Goal: Complete application form

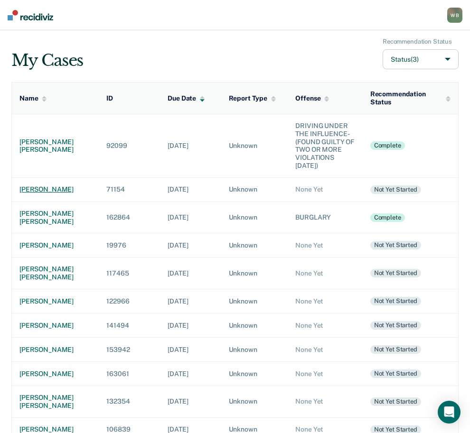
click at [25, 193] on div "[PERSON_NAME]" at bounding box center [55, 190] width 72 height 8
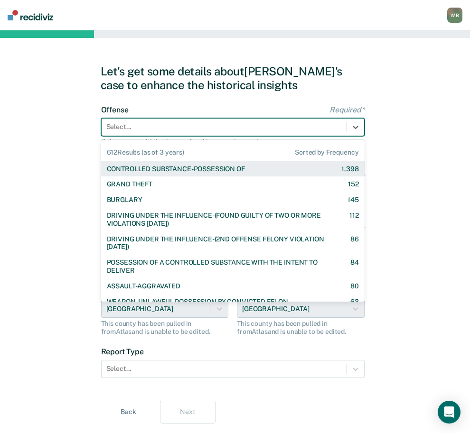
click at [209, 132] on div "Select..." at bounding box center [224, 127] width 245 height 14
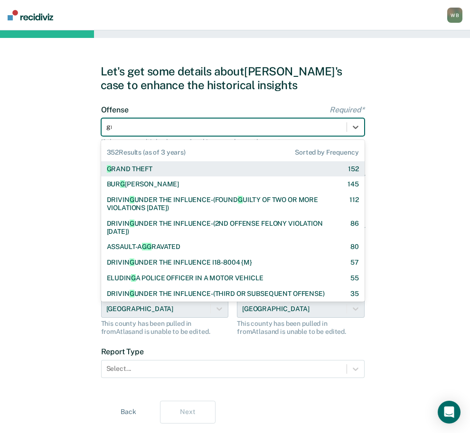
type input "gra"
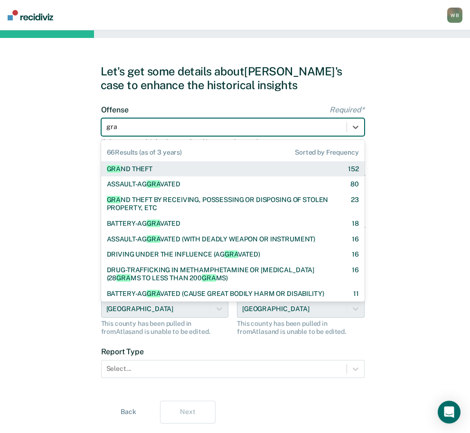
click at [195, 167] on div "GRA ND THEFT 152" at bounding box center [233, 169] width 252 height 8
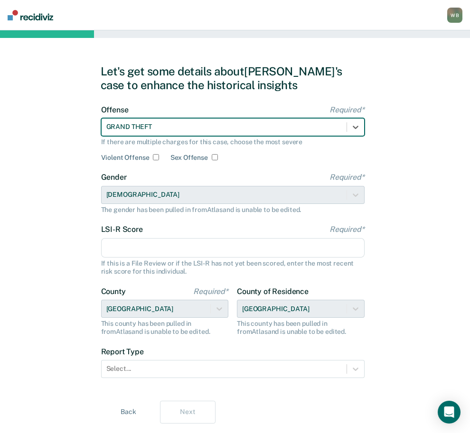
click at [142, 243] on input "LSI-R Score Required*" at bounding box center [232, 248] width 263 height 20
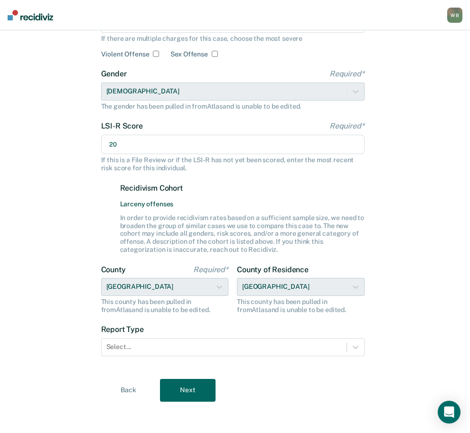
scroll to position [106, 0]
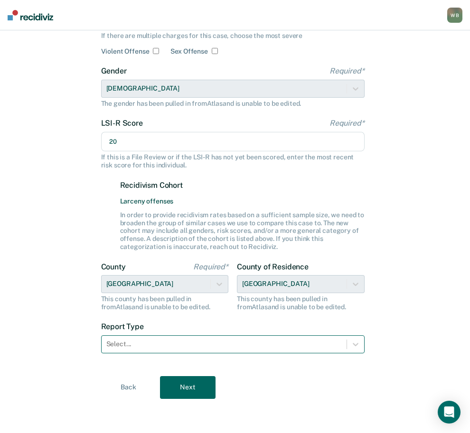
type input "20"
click at [143, 348] on div at bounding box center [223, 344] width 235 height 10
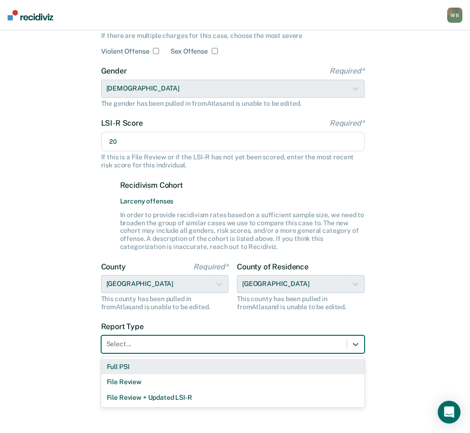
click at [138, 366] on div "Full PSI" at bounding box center [232, 367] width 263 height 16
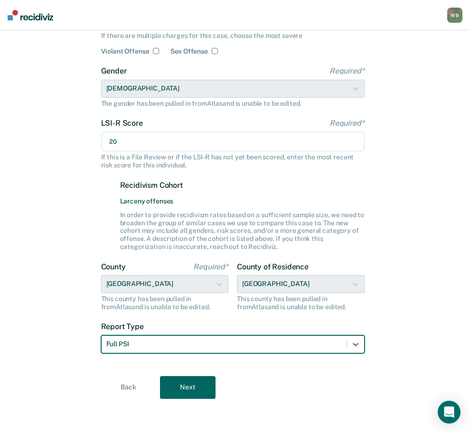
click at [210, 385] on button "Next" at bounding box center [188, 387] width 56 height 23
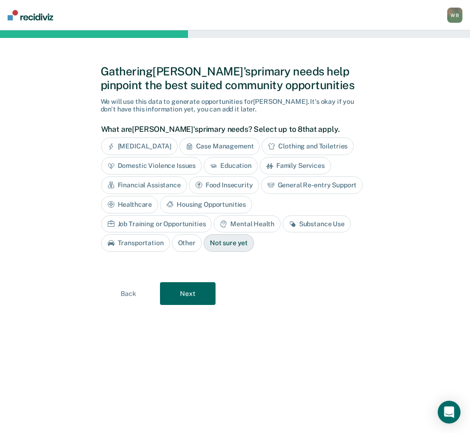
scroll to position [0, 0]
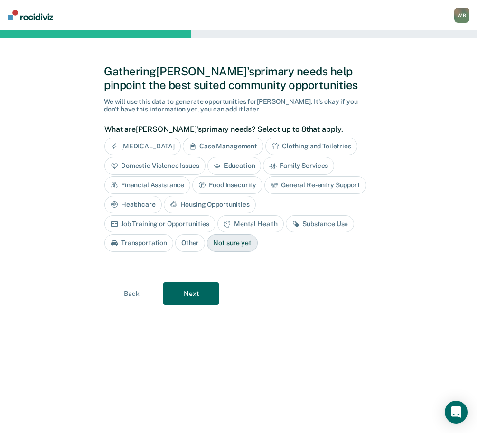
click at [200, 293] on button "Next" at bounding box center [191, 293] width 56 height 23
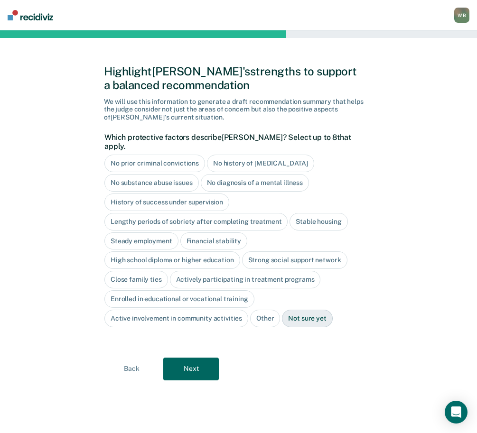
click at [202, 358] on button "Next" at bounding box center [191, 369] width 56 height 23
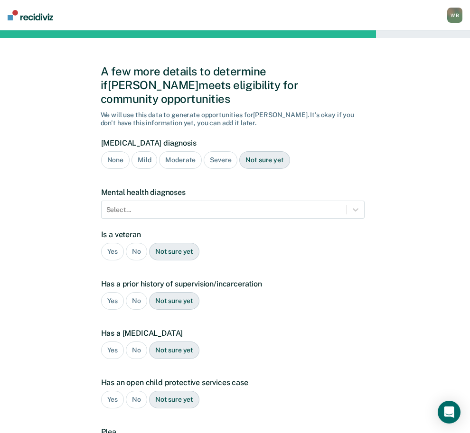
click at [113, 151] on div "None" at bounding box center [115, 160] width 28 height 18
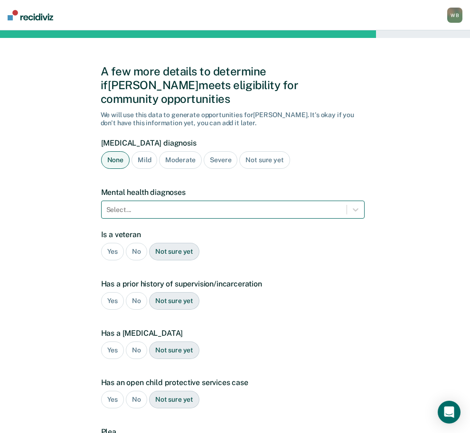
click at [129, 205] on div at bounding box center [223, 210] width 235 height 10
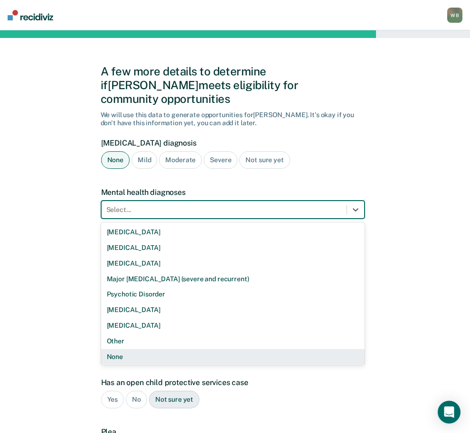
click at [130, 349] on div "None" at bounding box center [232, 357] width 263 height 16
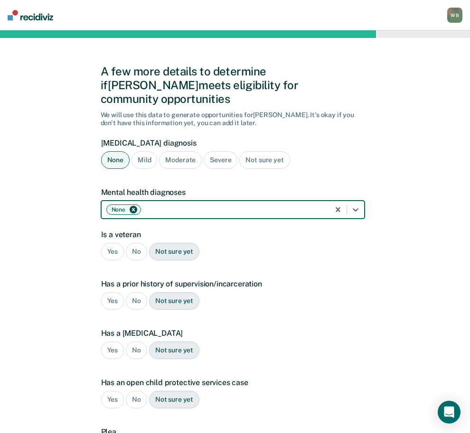
click at [138, 243] on div "No" at bounding box center [136, 252] width 21 height 18
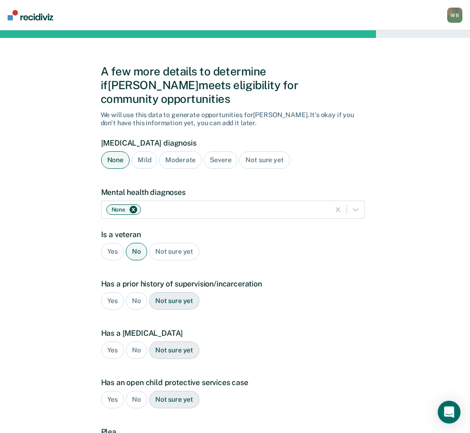
click at [115, 292] on div "Yes" at bounding box center [112, 301] width 23 height 18
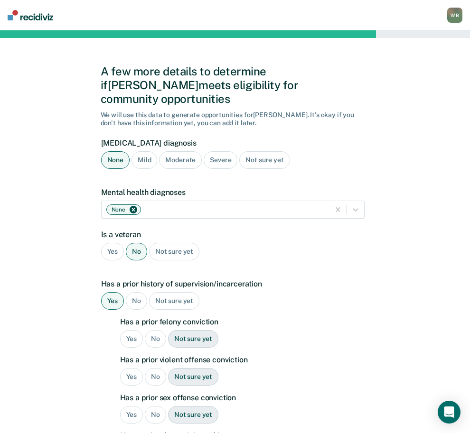
drag, startPoint x: 125, startPoint y: 322, endPoint x: 129, endPoint y: 325, distance: 5.4
click at [125, 330] on div "Yes" at bounding box center [131, 339] width 23 height 18
click at [156, 368] on div "No" at bounding box center [155, 377] width 21 height 18
click at [151, 406] on div "No" at bounding box center [155, 415] width 21 height 18
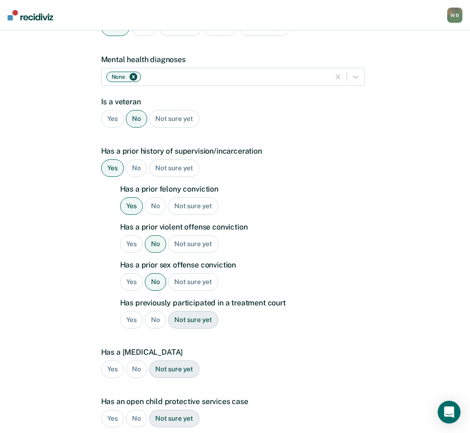
scroll to position [142, 0]
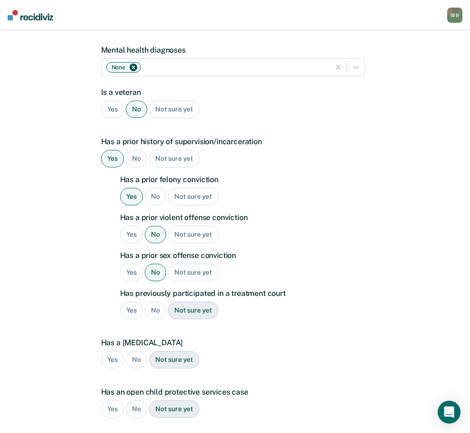
click at [155, 302] on div "No" at bounding box center [155, 311] width 21 height 18
click at [139, 351] on div "No" at bounding box center [136, 360] width 21 height 18
click at [137, 400] on div "No" at bounding box center [136, 409] width 21 height 18
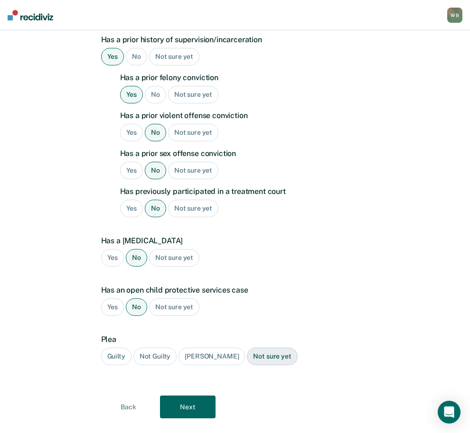
scroll to position [250, 0]
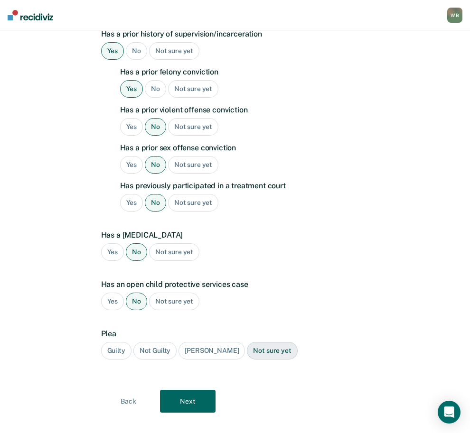
click at [121, 342] on div "Guilty" at bounding box center [116, 351] width 30 height 18
click at [176, 396] on button "Next" at bounding box center [188, 401] width 56 height 23
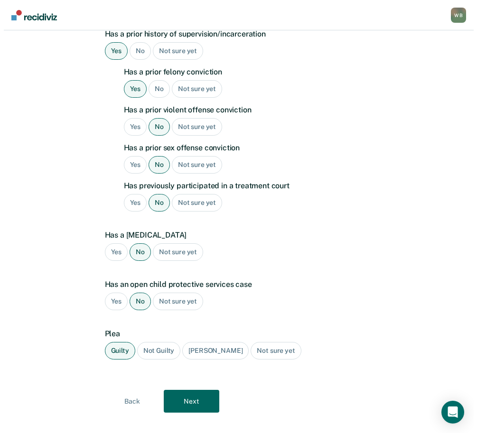
scroll to position [0, 0]
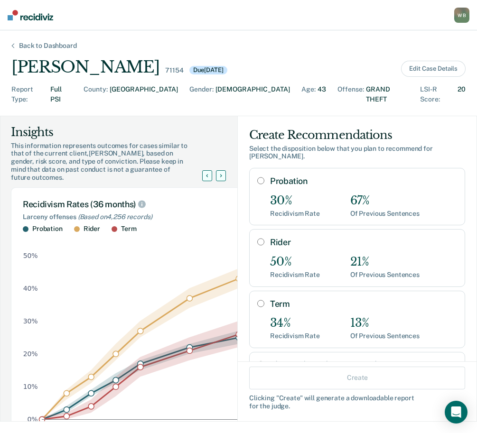
click at [257, 174] on div "Probation 30% Recidivism Rate 67% Of Previous Sentences" at bounding box center [357, 196] width 216 height 57
radio input "true"
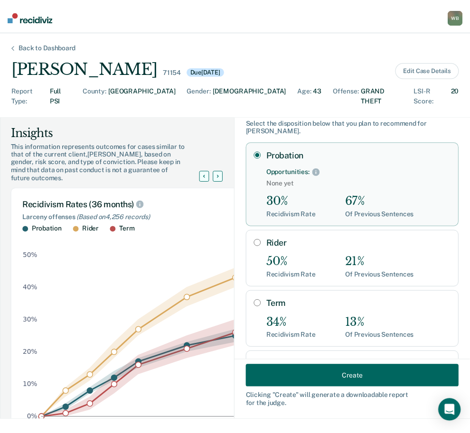
scroll to position [47, 0]
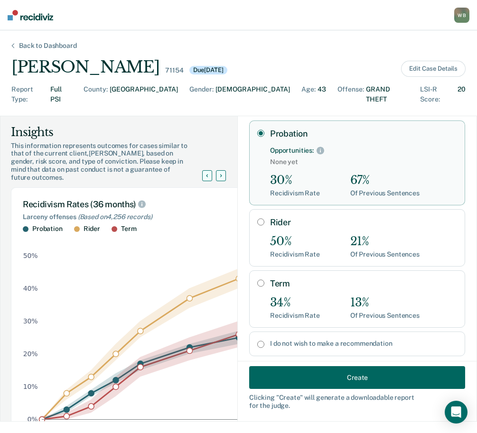
click at [331, 377] on button "Create" at bounding box center [357, 377] width 216 height 23
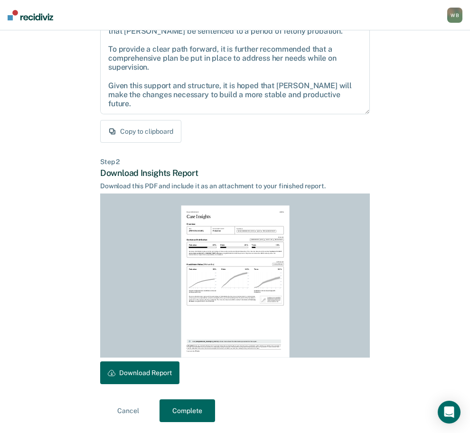
scroll to position [108, 0]
click at [167, 361] on div "Report Attachment [DATE] Case Insights Overview Name [PERSON_NAME] Recommendati…" at bounding box center [234, 281] width 269 height 164
click at [167, 365] on button "Download Report" at bounding box center [139, 372] width 79 height 23
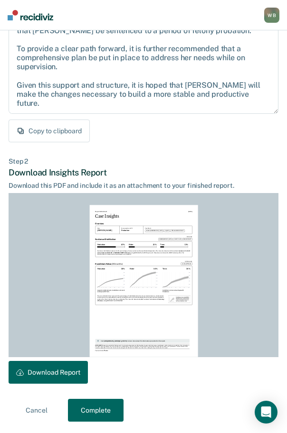
click at [104, 417] on button "Complete" at bounding box center [96, 410] width 56 height 23
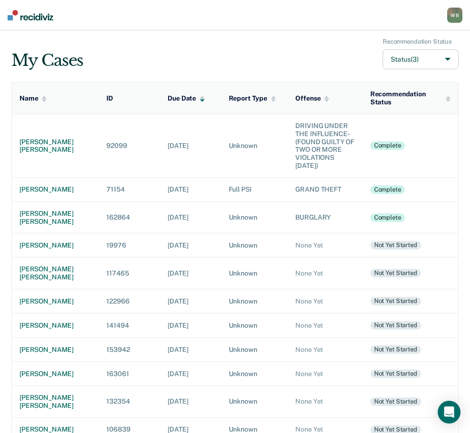
click at [187, 66] on div "My Cases Recommendation Status Status (3)" at bounding box center [234, 54] width 447 height 32
click at [46, 144] on div "[PERSON_NAME] [PERSON_NAME]" at bounding box center [55, 146] width 72 height 16
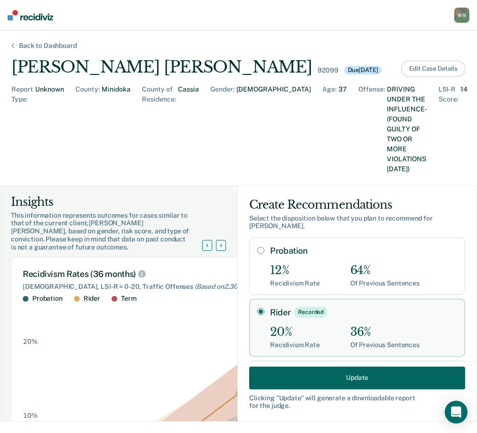
click at [427, 71] on button "Edit Case Details" at bounding box center [433, 69] width 65 height 16
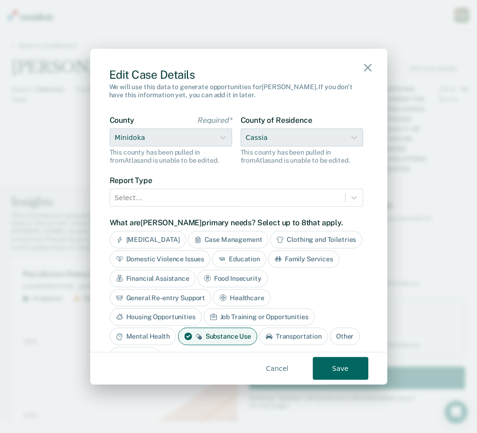
scroll to position [285, 0]
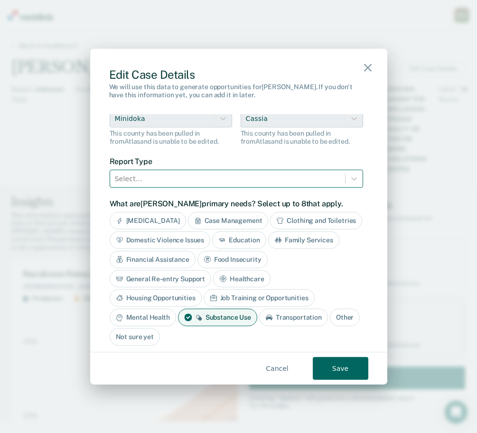
click at [143, 178] on div at bounding box center [227, 179] width 225 height 12
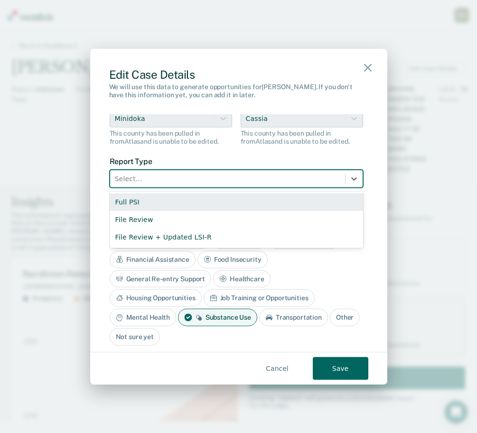
click at [145, 205] on div "Full PSI" at bounding box center [236, 203] width 253 height 18
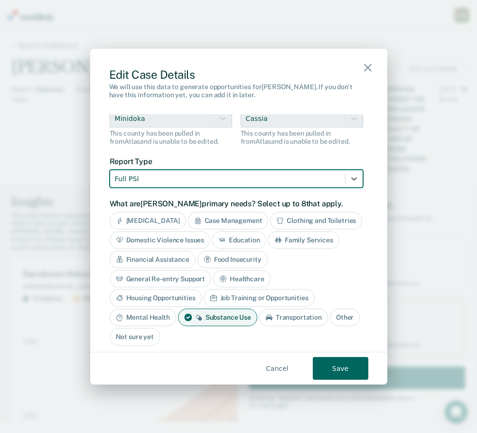
click at [342, 368] on button "Save" at bounding box center [341, 368] width 56 height 23
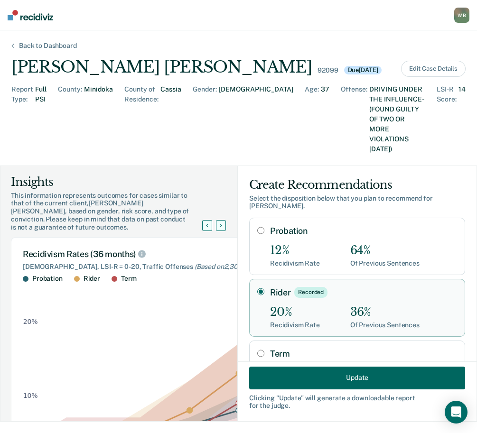
click at [466, 14] on div "W B" at bounding box center [461, 15] width 15 height 15
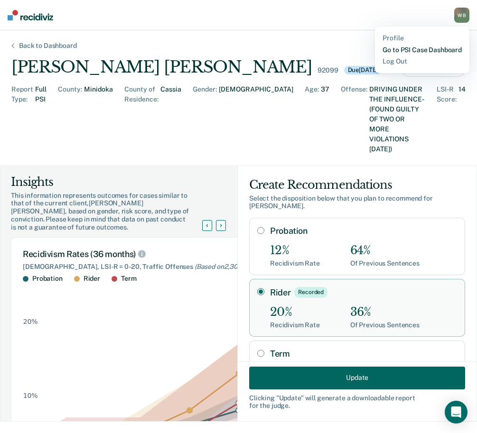
click at [403, 48] on link "Go to PSI Case Dashboard" at bounding box center [421, 50] width 79 height 8
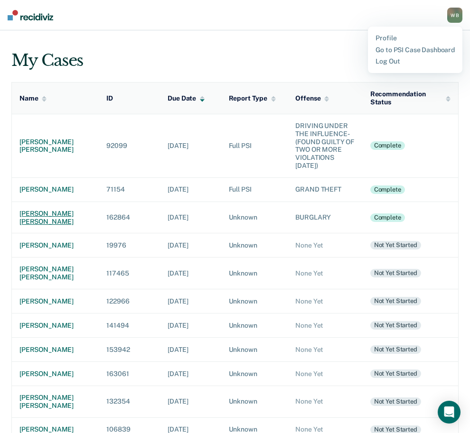
click at [57, 220] on div "[PERSON_NAME] [PERSON_NAME]" at bounding box center [55, 218] width 72 height 16
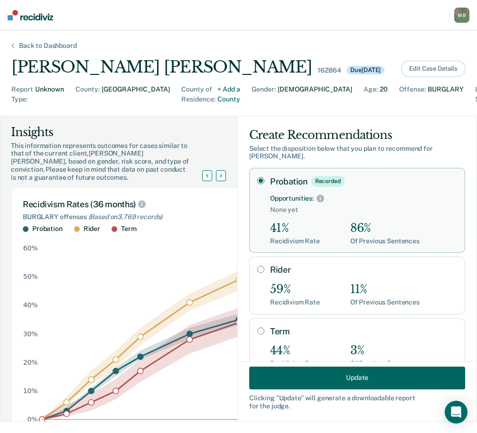
click at [417, 74] on button "Edit Case Details" at bounding box center [433, 69] width 65 height 16
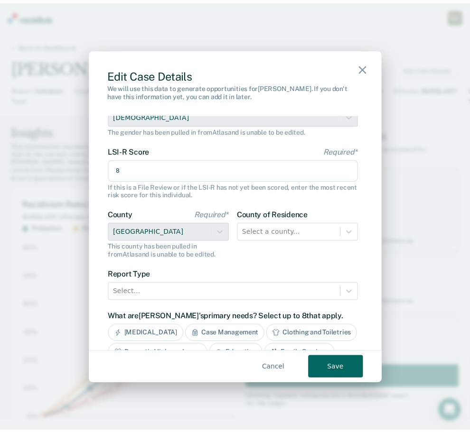
scroll to position [95, 0]
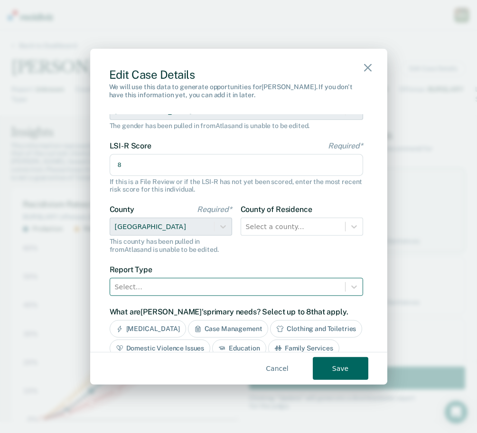
click at [183, 291] on div at bounding box center [227, 287] width 225 height 12
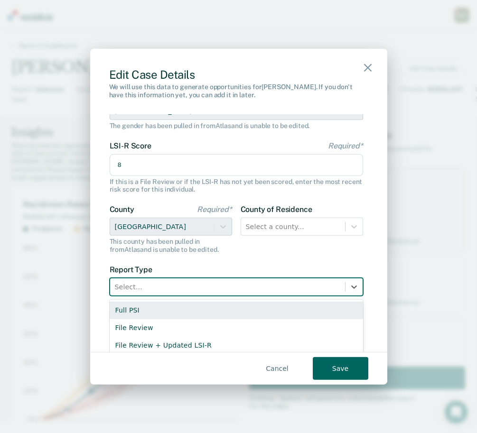
click at [164, 314] on div "Full PSI" at bounding box center [236, 311] width 253 height 18
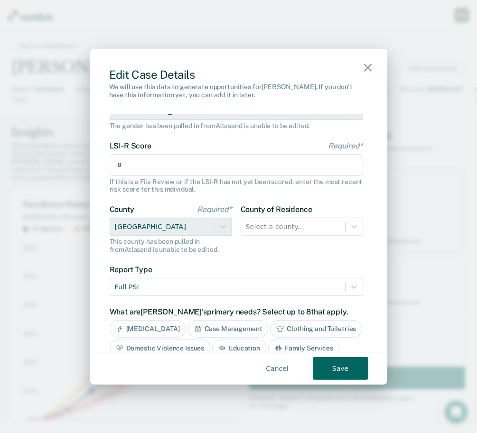
click at [337, 365] on button "Save" at bounding box center [341, 368] width 56 height 23
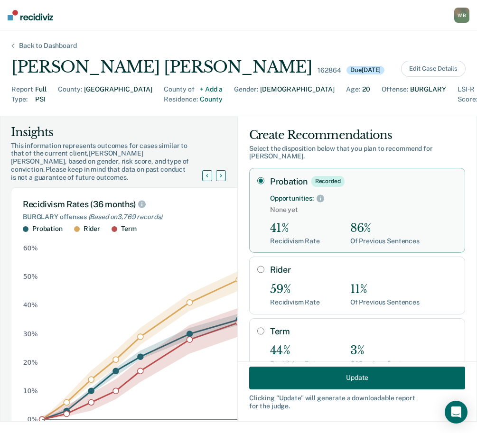
click at [460, 18] on div "W B" at bounding box center [461, 15] width 15 height 15
click at [419, 51] on link "Go to PSI Case Dashboard" at bounding box center [421, 50] width 79 height 8
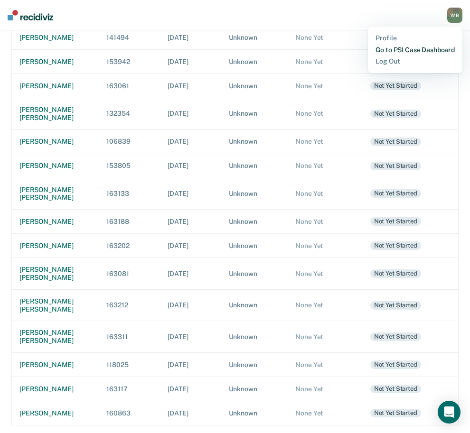
scroll to position [303, 0]
